Goal: Task Accomplishment & Management: Complete application form

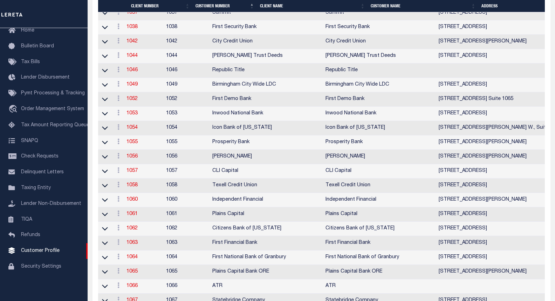
scroll to position [561, 0]
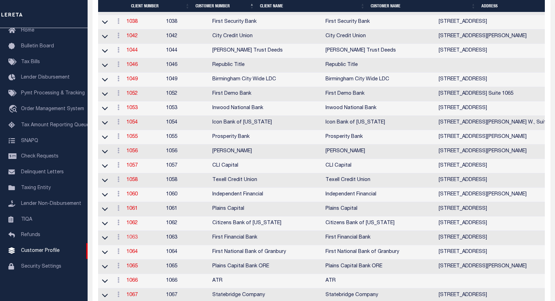
click at [137, 240] on link "1063" at bounding box center [132, 237] width 11 height 5
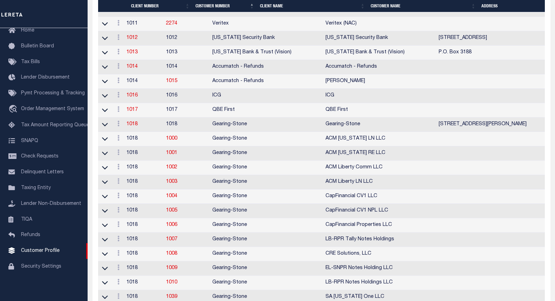
select select
type input "First Financial Bank"
type input "1063"
type input "First Financial Bank"
type input "[PERSON_NAME]"
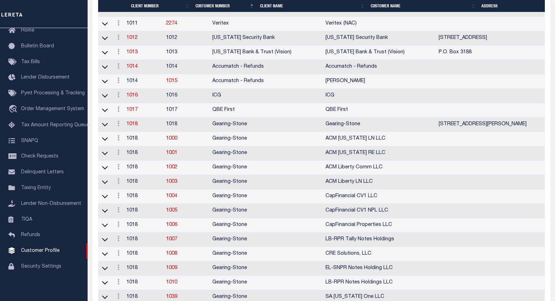
type input "[PERSON_NAME]"
select select "Mixed Portfolio"
type input "[PERSON_NAME]"
select select "JHS"
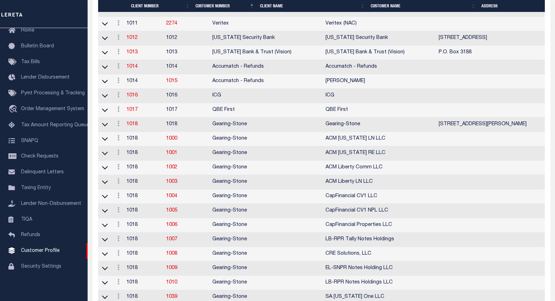
checkbox input "true"
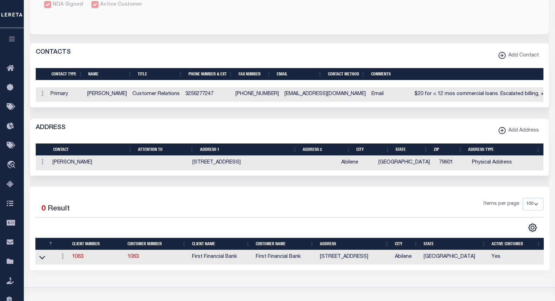
scroll to position [280, 0]
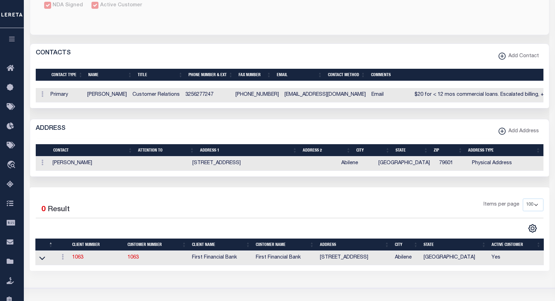
click at [13, 41] on icon "button" at bounding box center [12, 39] width 8 height 6
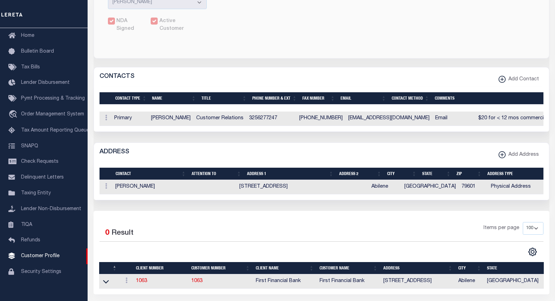
scroll to position [35, 0]
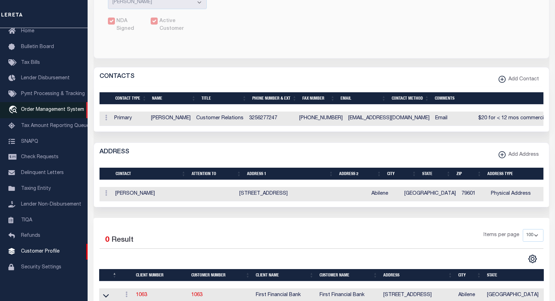
click at [49, 112] on span "Order Management System" at bounding box center [52, 109] width 63 height 5
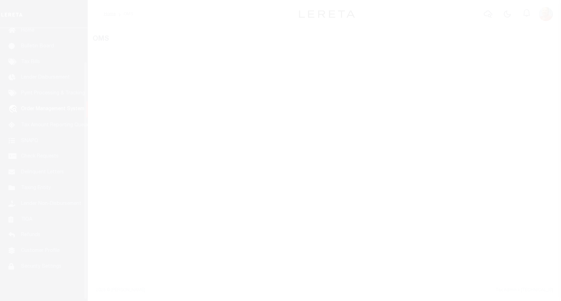
scroll to position [41, 0]
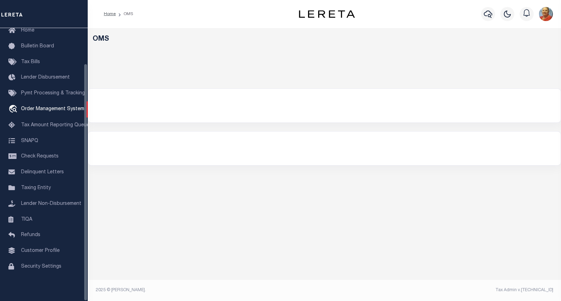
select select "200"
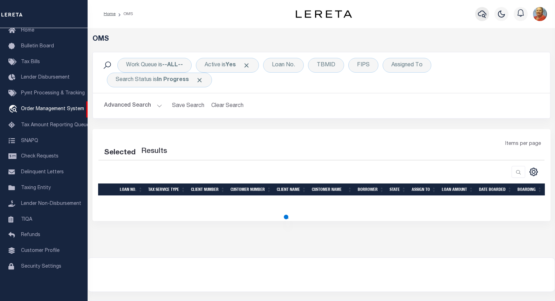
select select "200"
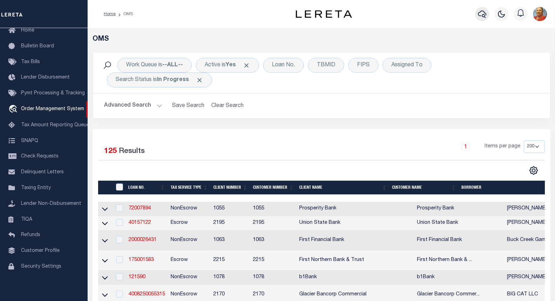
click at [485, 15] on icon "button" at bounding box center [482, 14] width 8 height 7
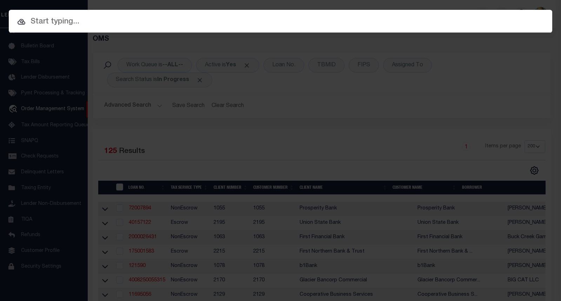
click at [60, 20] on input "text" at bounding box center [280, 22] width 543 height 12
paste input "2500236647"
type input "2500236647"
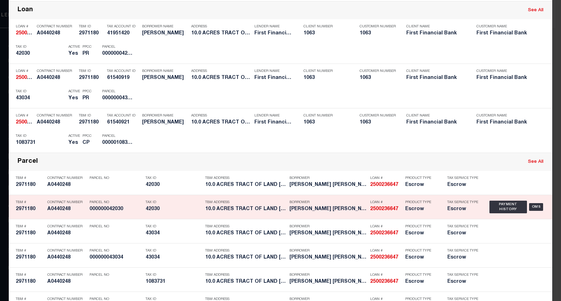
scroll to position [175, 0]
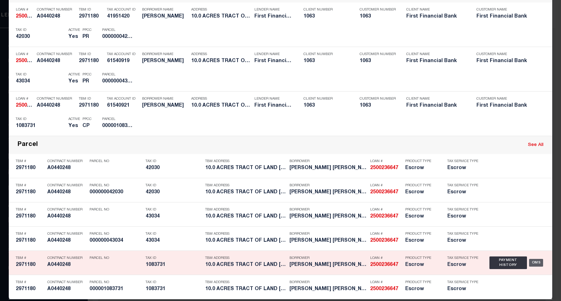
click at [535, 261] on div "OMS" at bounding box center [536, 263] width 14 height 8
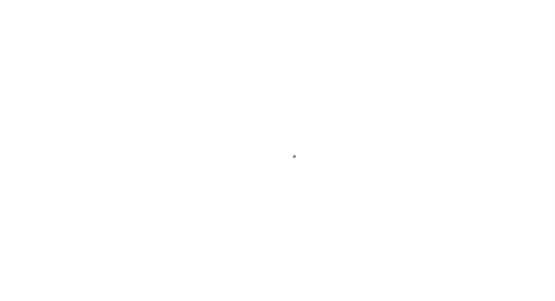
select select "100"
select select "Escrow"
type input "10.0 ACRES TRACT OF LAND"
select select
type input "TAYLOR COUNTY TX 796020000"
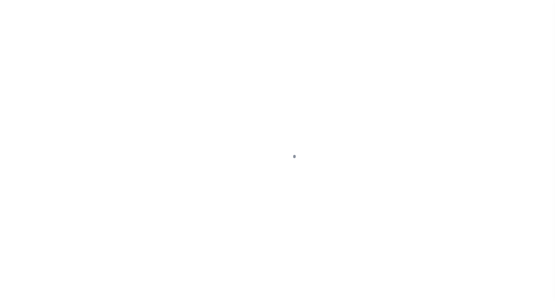
type input "[GEOGRAPHIC_DATA]"
select select
select select "888"
select select "490"
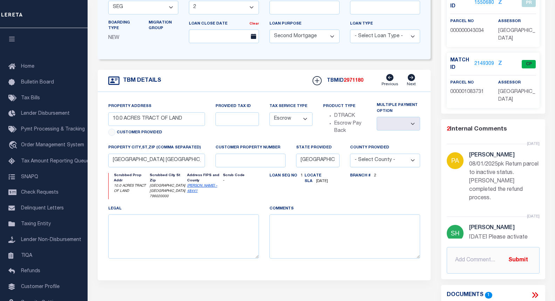
scroll to position [140, 0]
drag, startPoint x: 191, startPoint y: 162, endPoint x: 104, endPoint y: 163, distance: 86.6
click at [104, 163] on div "property city,st,zip (Comma separated) TAYLOR COUNTY TX 796020000" at bounding box center [157, 157] width 108 height 29
drag, startPoint x: 185, startPoint y: 121, endPoint x: 110, endPoint y: 120, distance: 75.8
click at [110, 120] on input "10.0 ACRES TRACT OF LAND" at bounding box center [156, 118] width 97 height 14
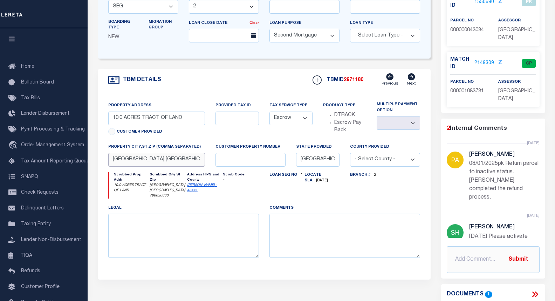
drag, startPoint x: 179, startPoint y: 163, endPoint x: 109, endPoint y: 160, distance: 69.5
click at [109, 160] on input "TAYLOR COUNTY TX 796020000" at bounding box center [156, 160] width 97 height 14
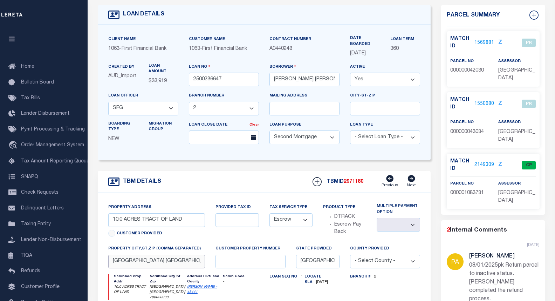
scroll to position [35, 0]
